Goal: Task Accomplishment & Management: Manage account settings

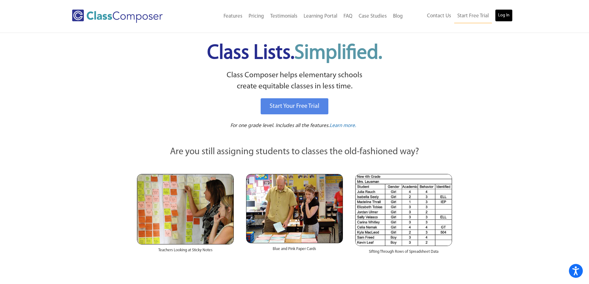
click at [499, 18] on link "Log In" at bounding box center [504, 15] width 18 height 12
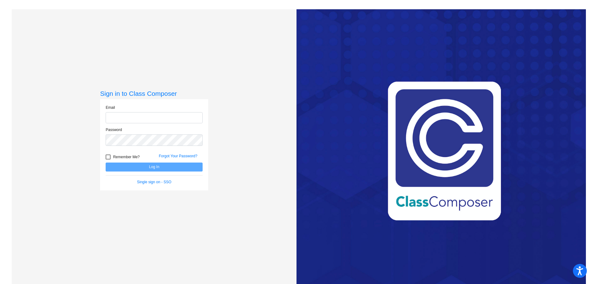
click at [154, 119] on input "email" at bounding box center [154, 117] width 97 height 11
type input "[EMAIL_ADDRESS][DOMAIN_NAME]"
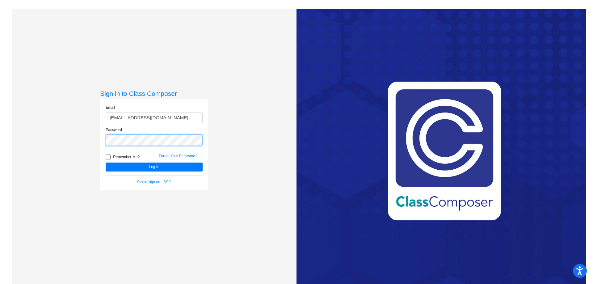
click at [106, 163] on button "Log In" at bounding box center [154, 167] width 97 height 9
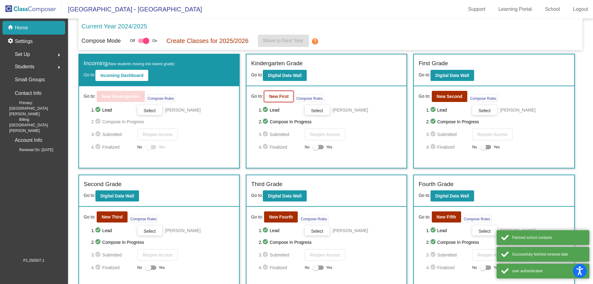
click at [282, 97] on b "New First" at bounding box center [278, 96] width 19 height 5
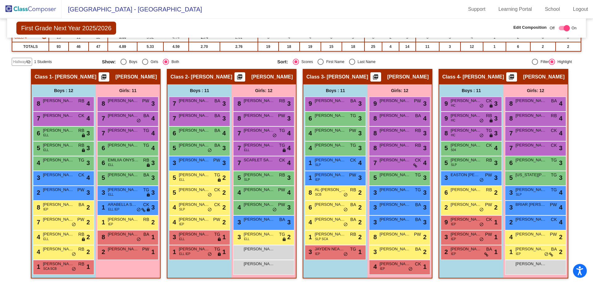
scroll to position [96, 0]
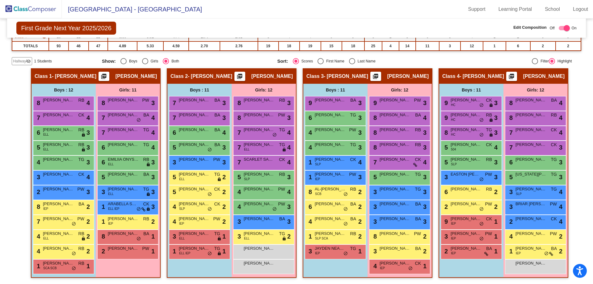
click at [31, 12] on img at bounding box center [31, 9] width 62 height 18
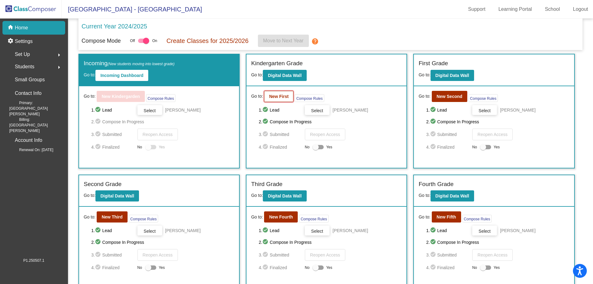
click at [272, 93] on button "New First" at bounding box center [278, 96] width 29 height 11
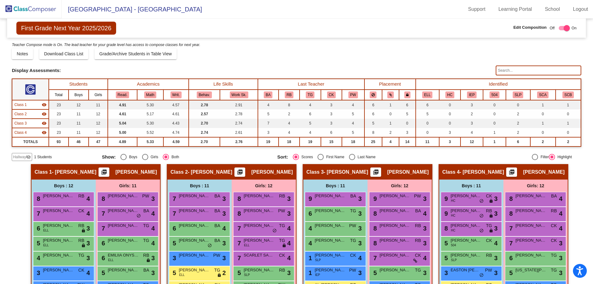
click at [25, 157] on span "Hallway" at bounding box center [19, 157] width 13 height 6
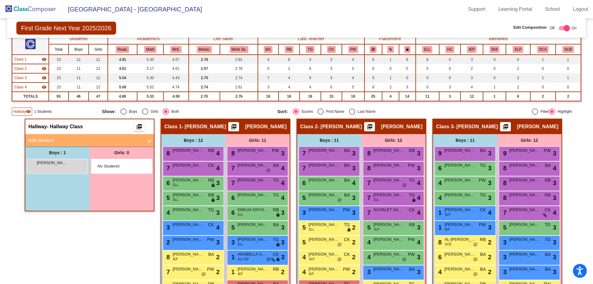
scroll to position [62, 0]
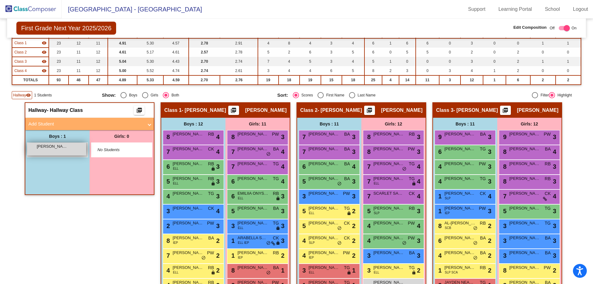
click at [54, 150] on div "SEBASTIAN RODRIGUEZ lock do_not_disturb_alt" at bounding box center [56, 149] width 59 height 13
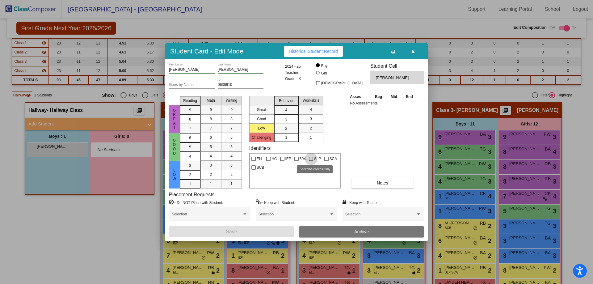
click at [311, 159] on div at bounding box center [311, 159] width 4 height 4
click at [311, 161] on input "SLP" at bounding box center [311, 161] width 0 height 0
checkbox input "true"
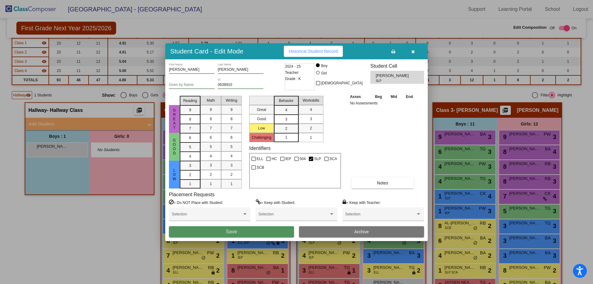
click at [252, 230] on button "Save" at bounding box center [231, 231] width 125 height 11
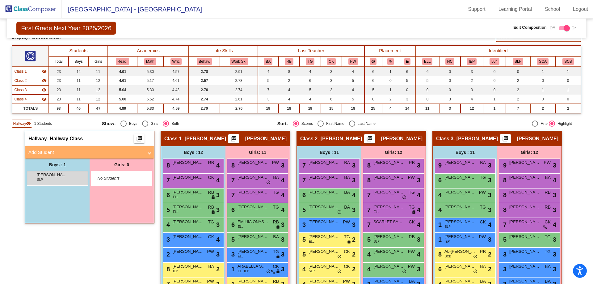
scroll to position [64, 0]
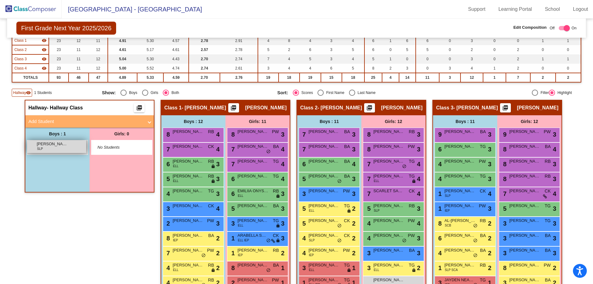
click at [65, 146] on span "SEBASTIAN RODRIGUEZ" at bounding box center [52, 144] width 31 height 6
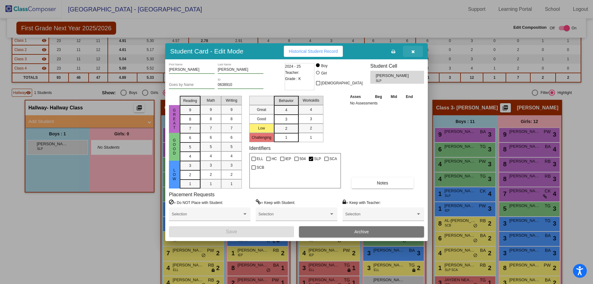
click at [413, 52] on icon "button" at bounding box center [413, 51] width 3 height 4
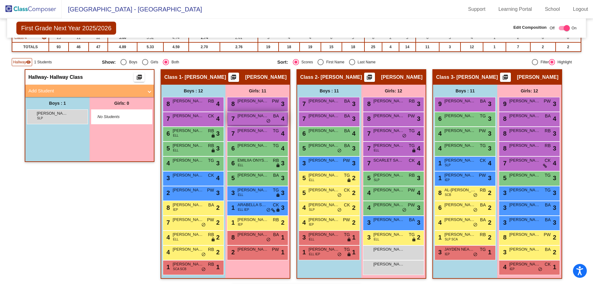
scroll to position [95, 0]
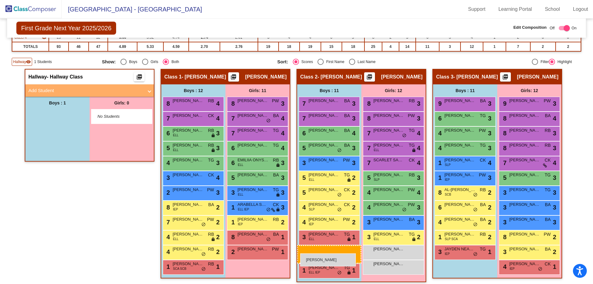
drag, startPoint x: 51, startPoint y: 117, endPoint x: 300, endPoint y: 253, distance: 284.0
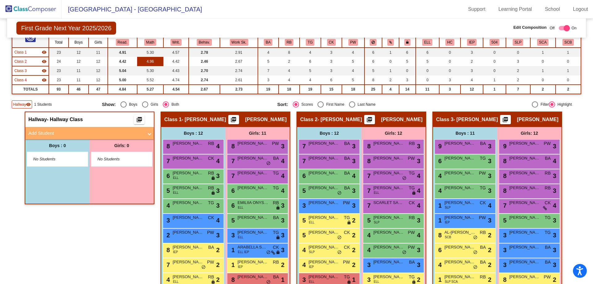
scroll to position [0, 0]
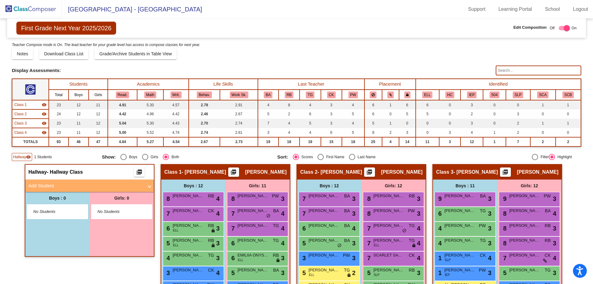
click at [42, 13] on img at bounding box center [31, 9] width 62 height 18
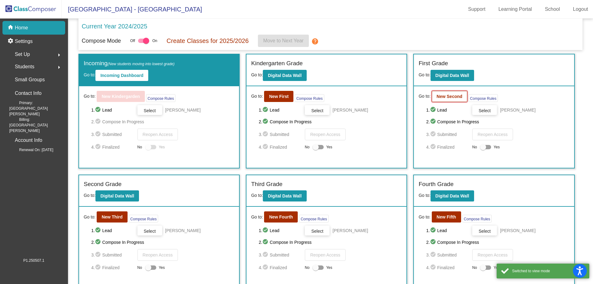
click at [438, 95] on b "New Second" at bounding box center [450, 96] width 26 height 5
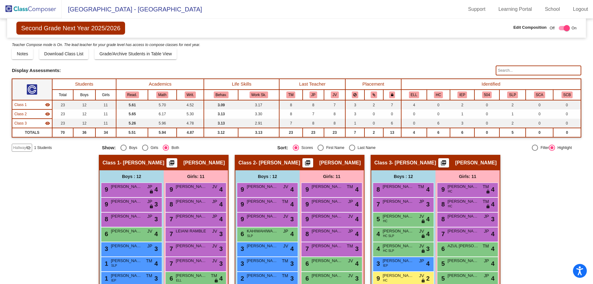
click at [22, 147] on span "Hallway" at bounding box center [19, 148] width 13 height 6
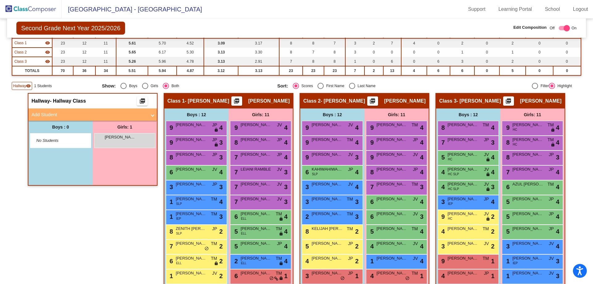
scroll to position [87, 0]
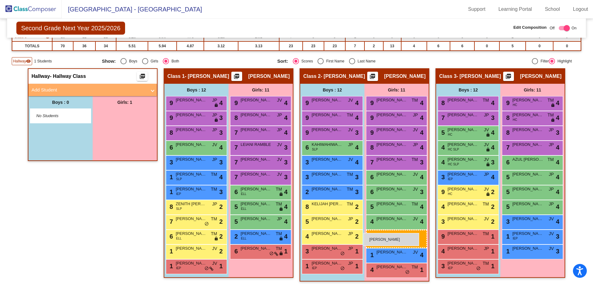
drag, startPoint x: 113, startPoint y: 112, endPoint x: 365, endPoint y: 234, distance: 278.9
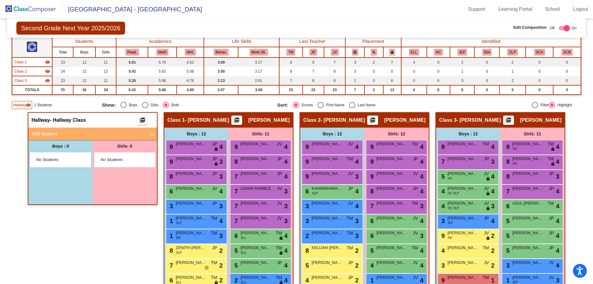
scroll to position [0, 0]
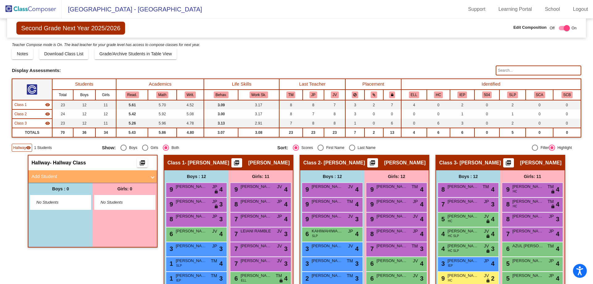
click at [36, 8] on img at bounding box center [31, 9] width 62 height 18
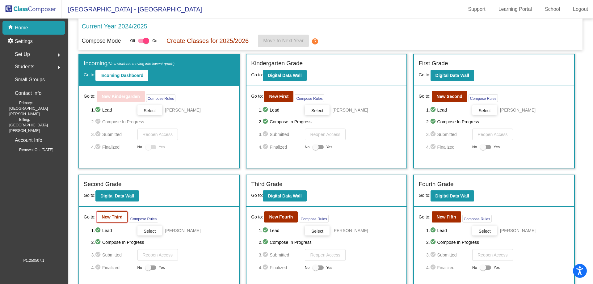
click at [121, 219] on b "New Third" at bounding box center [112, 216] width 21 height 5
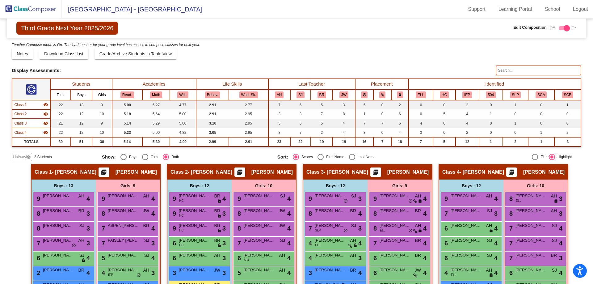
click at [18, 158] on span "Hallway" at bounding box center [19, 157] width 13 height 6
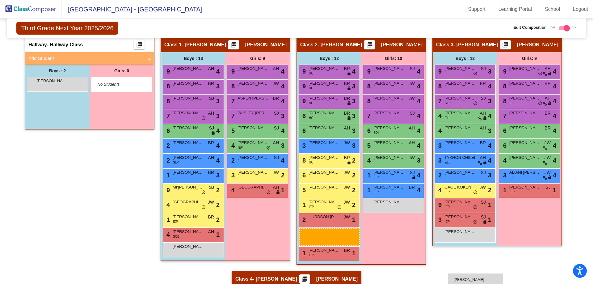
scroll to position [130, 0]
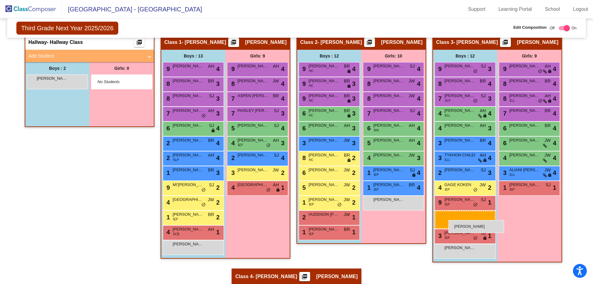
drag, startPoint x: 56, startPoint y: 104, endPoint x: 449, endPoint y: 220, distance: 410.0
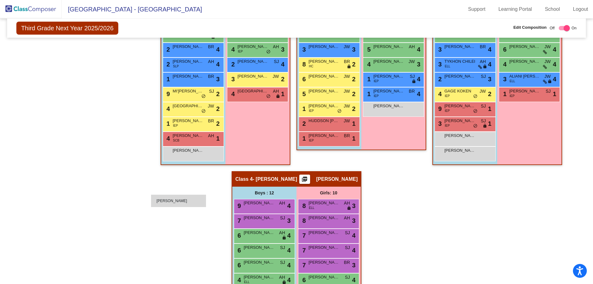
scroll to position [234, 0]
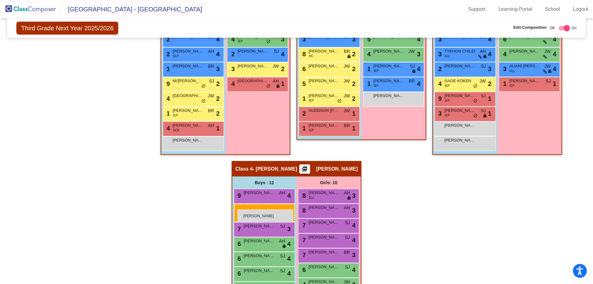
drag, startPoint x: 58, startPoint y: 132, endPoint x: 238, endPoint y: 210, distance: 196.0
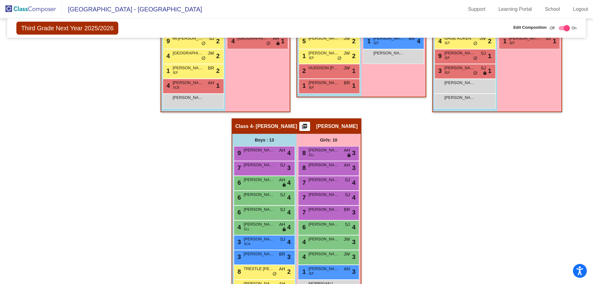
scroll to position [341, 0]
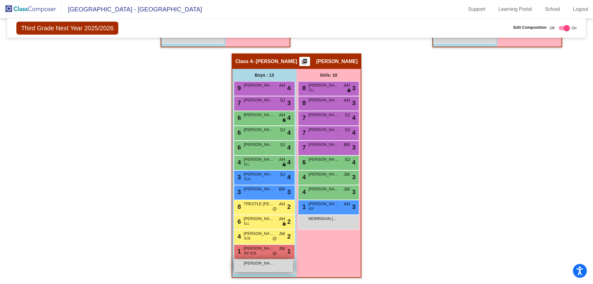
click at [241, 267] on div "LEON JUDY lock do_not_disturb_alt" at bounding box center [263, 266] width 59 height 13
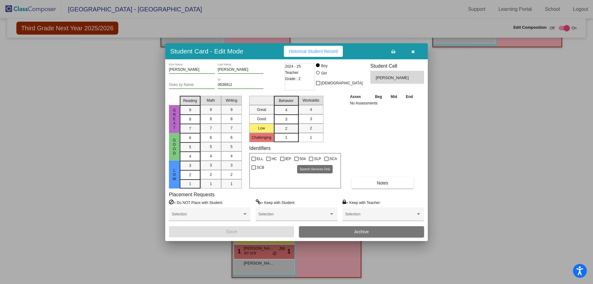
click at [311, 160] on div at bounding box center [311, 159] width 4 height 4
click at [311, 161] on input "SLP" at bounding box center [311, 161] width 0 height 0
checkbox input "true"
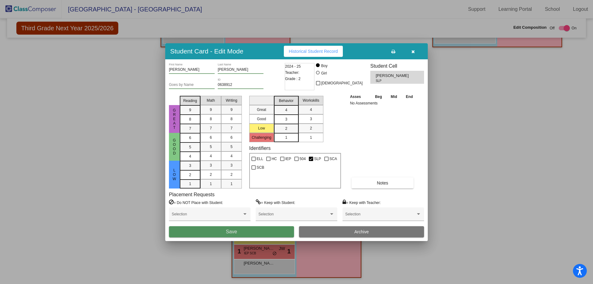
click at [263, 236] on button "Save" at bounding box center [231, 231] width 125 height 11
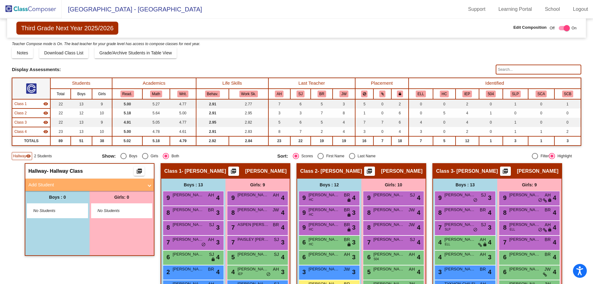
scroll to position [0, 0]
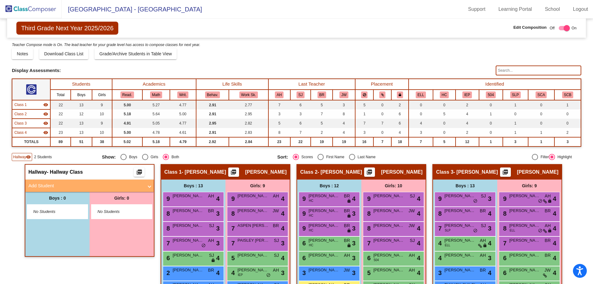
click at [30, 7] on img at bounding box center [31, 9] width 62 height 18
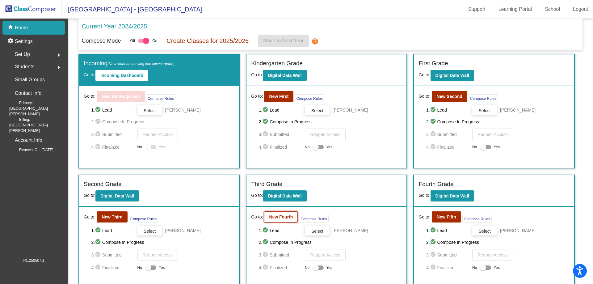
click at [290, 216] on b "New Fourth" at bounding box center [281, 216] width 24 height 5
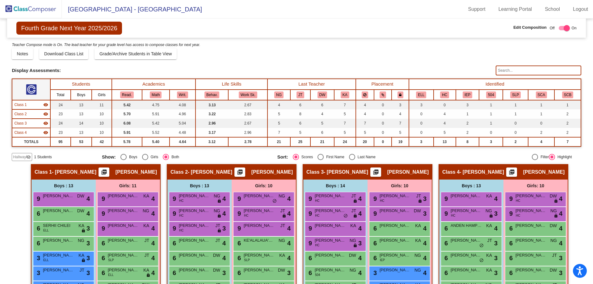
click at [23, 155] on span "Hallway" at bounding box center [19, 157] width 13 height 6
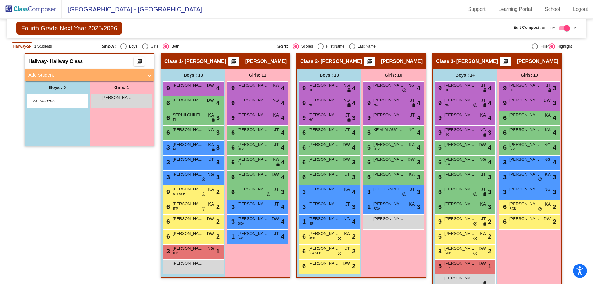
scroll to position [109, 0]
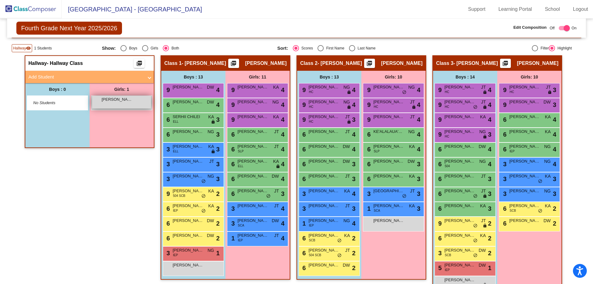
click at [108, 100] on span "MINA ASKEW" at bounding box center [117, 99] width 31 height 6
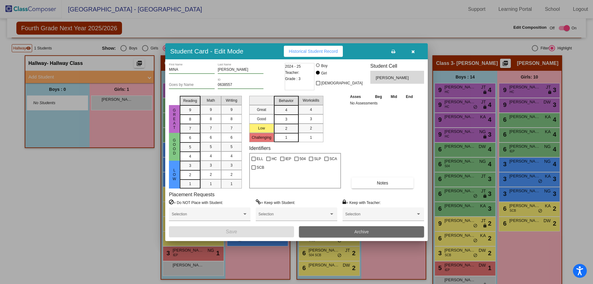
click at [334, 231] on button "Archive" at bounding box center [361, 231] width 125 height 11
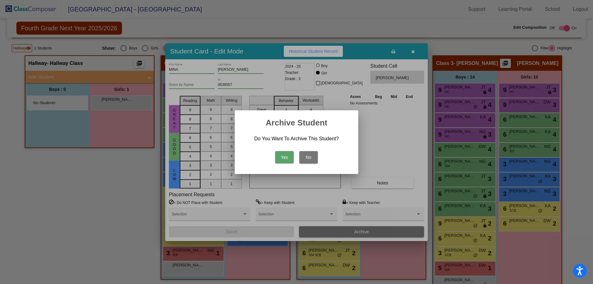
click at [285, 154] on button "Yes" at bounding box center [284, 157] width 19 height 12
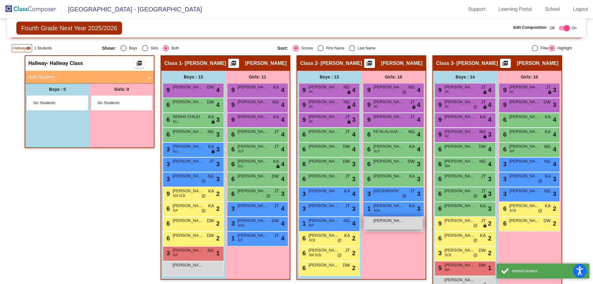
click at [386, 225] on div "MINA ASKEW lock do_not_disturb_alt" at bounding box center [393, 223] width 59 height 13
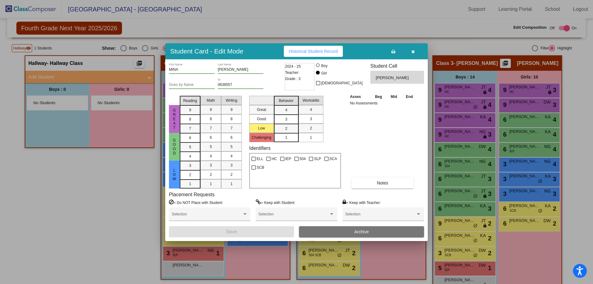
click at [381, 257] on div at bounding box center [296, 142] width 593 height 284
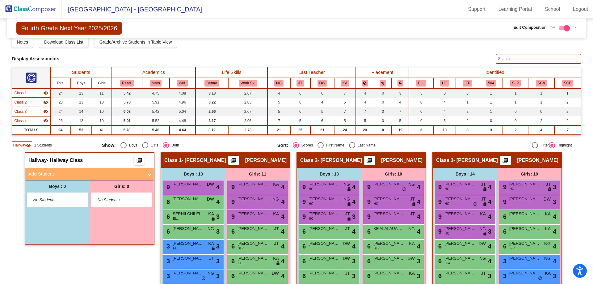
scroll to position [0, 0]
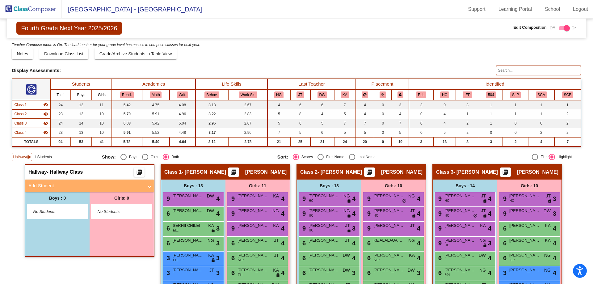
click at [35, 9] on img at bounding box center [31, 9] width 62 height 18
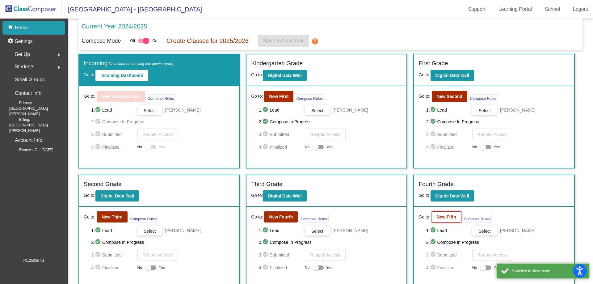
click at [438, 220] on button "New Fifth" at bounding box center [446, 216] width 29 height 11
